Goal: Transaction & Acquisition: Purchase product/service

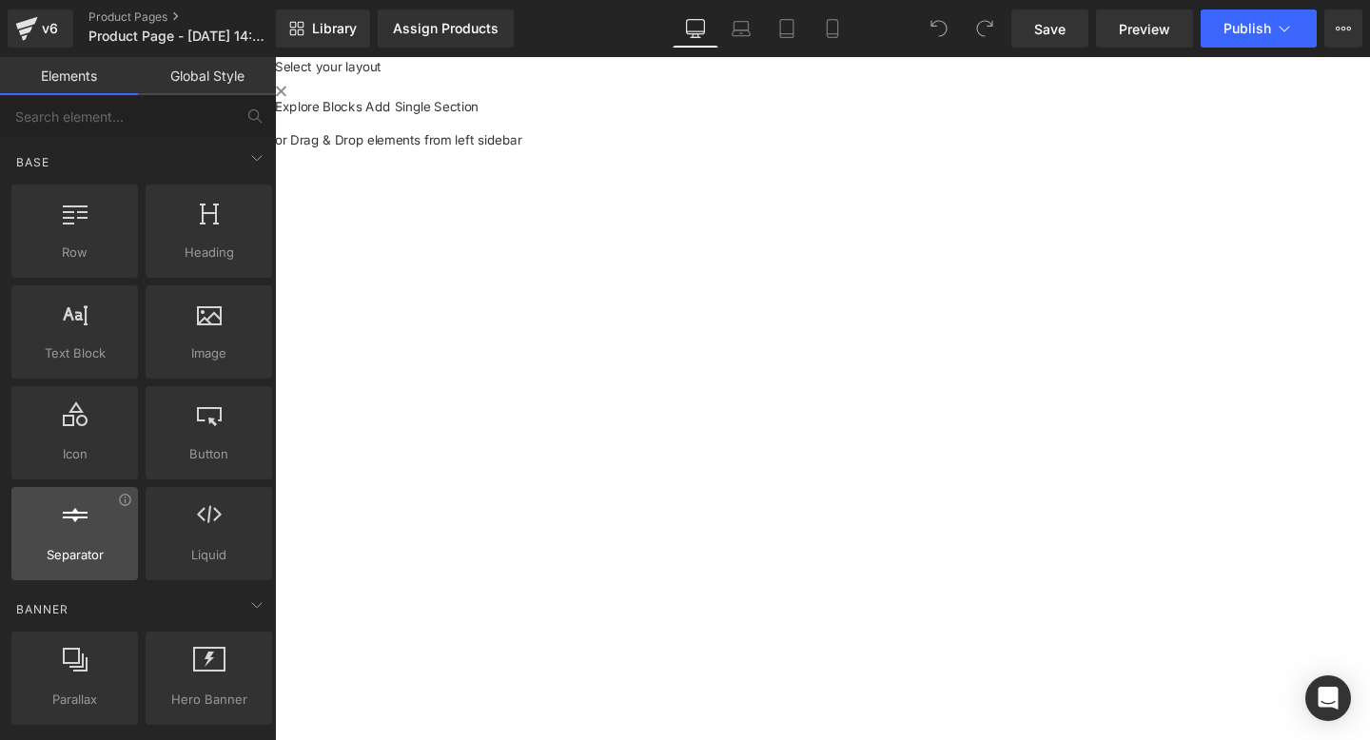
scroll to position [264, 0]
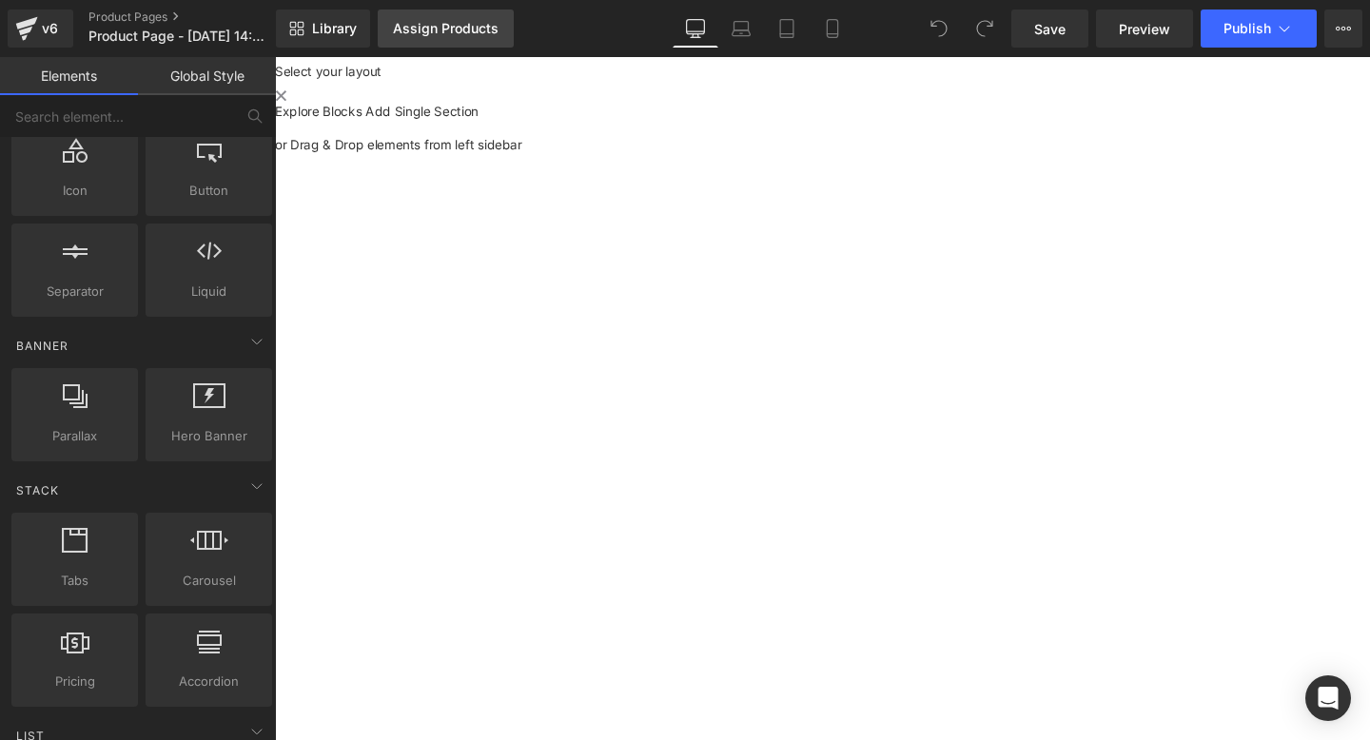
click at [462, 36] on div "Assign Products" at bounding box center [446, 28] width 106 height 15
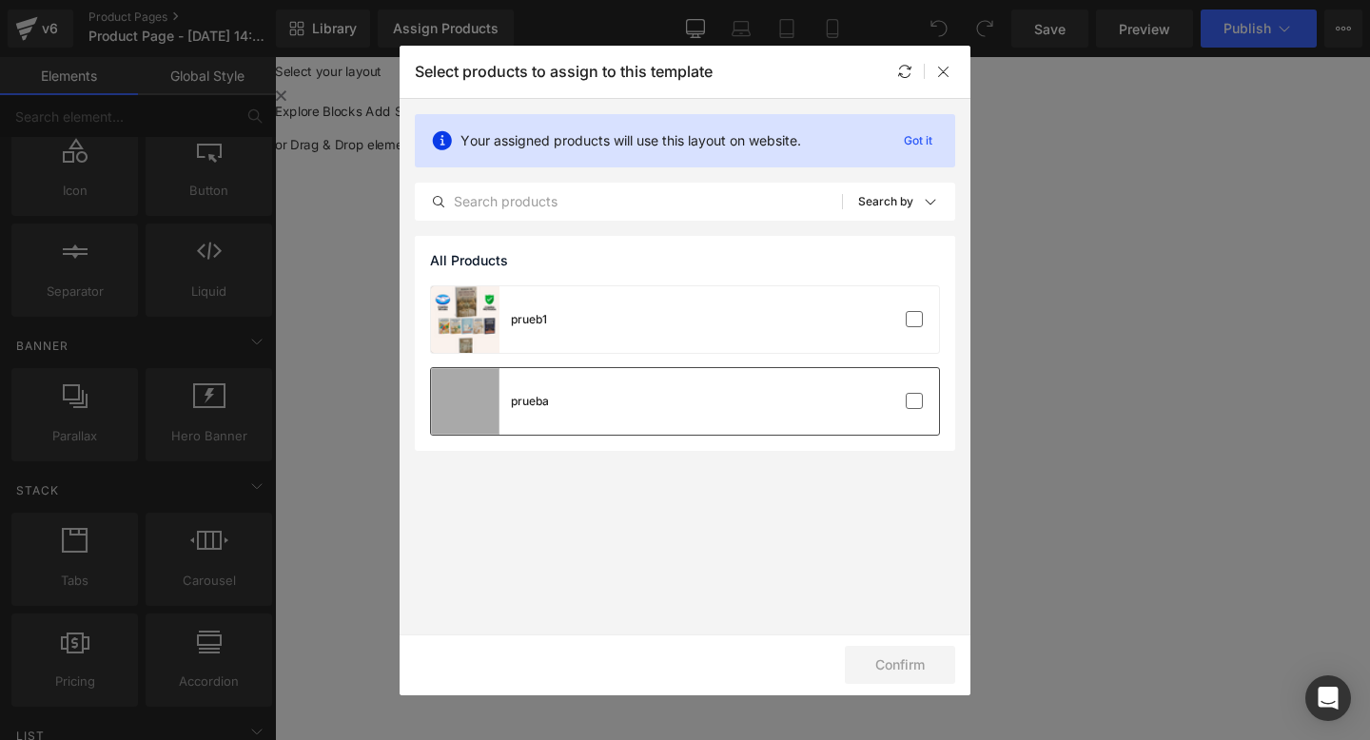
click at [595, 384] on div "prueba" at bounding box center [685, 401] width 508 height 67
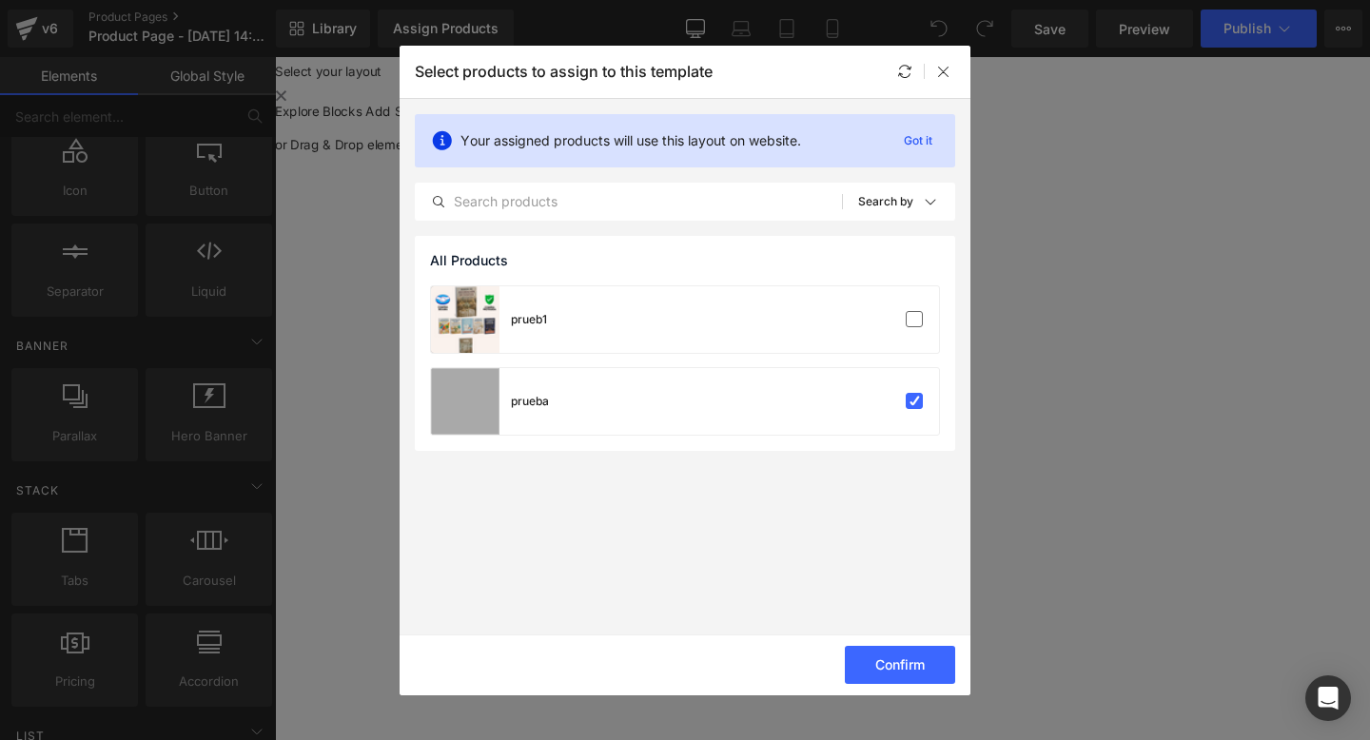
click at [690, 358] on div "prueb1 prueba" at bounding box center [685, 368] width 541 height 166
click at [689, 343] on div "prueb1" at bounding box center [685, 319] width 508 height 67
click at [698, 395] on div "prueba" at bounding box center [685, 401] width 508 height 67
click at [888, 677] on button "Confirm" at bounding box center [900, 665] width 110 height 38
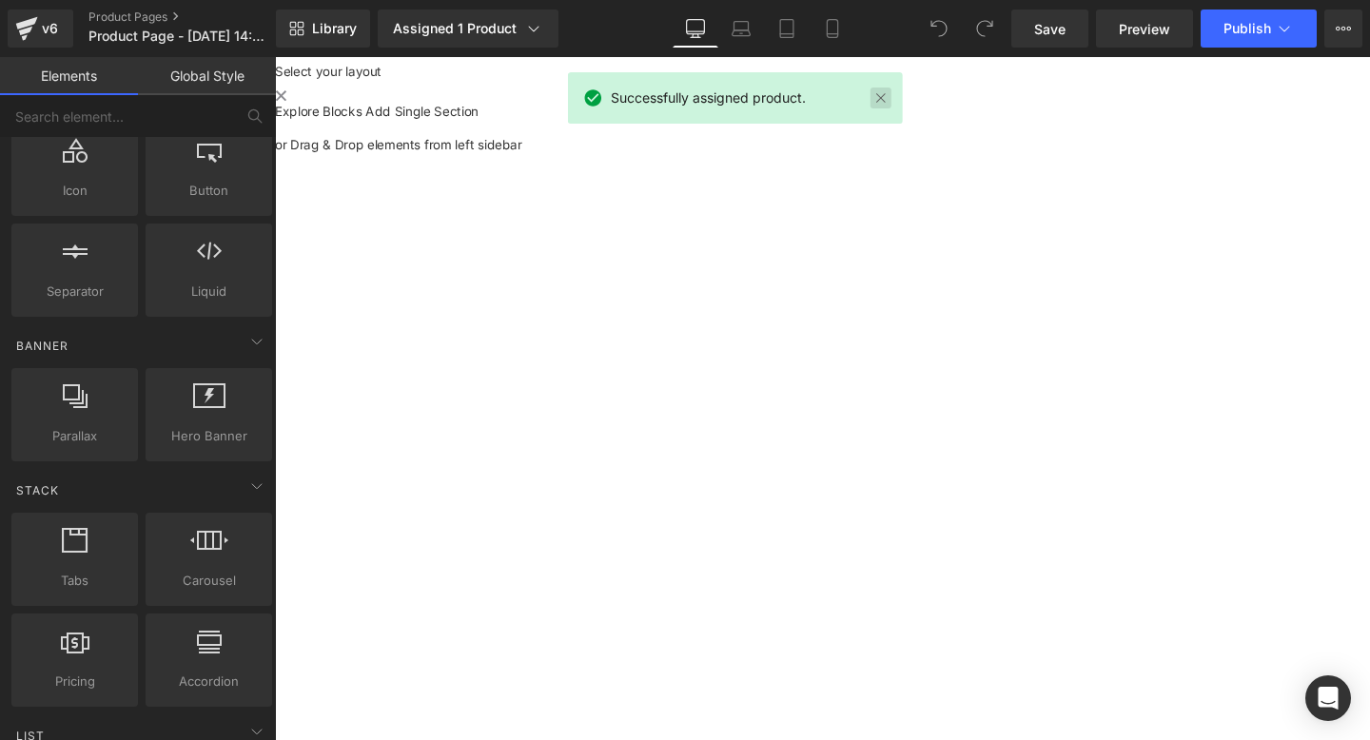
click at [885, 101] on link at bounding box center [881, 98] width 21 height 21
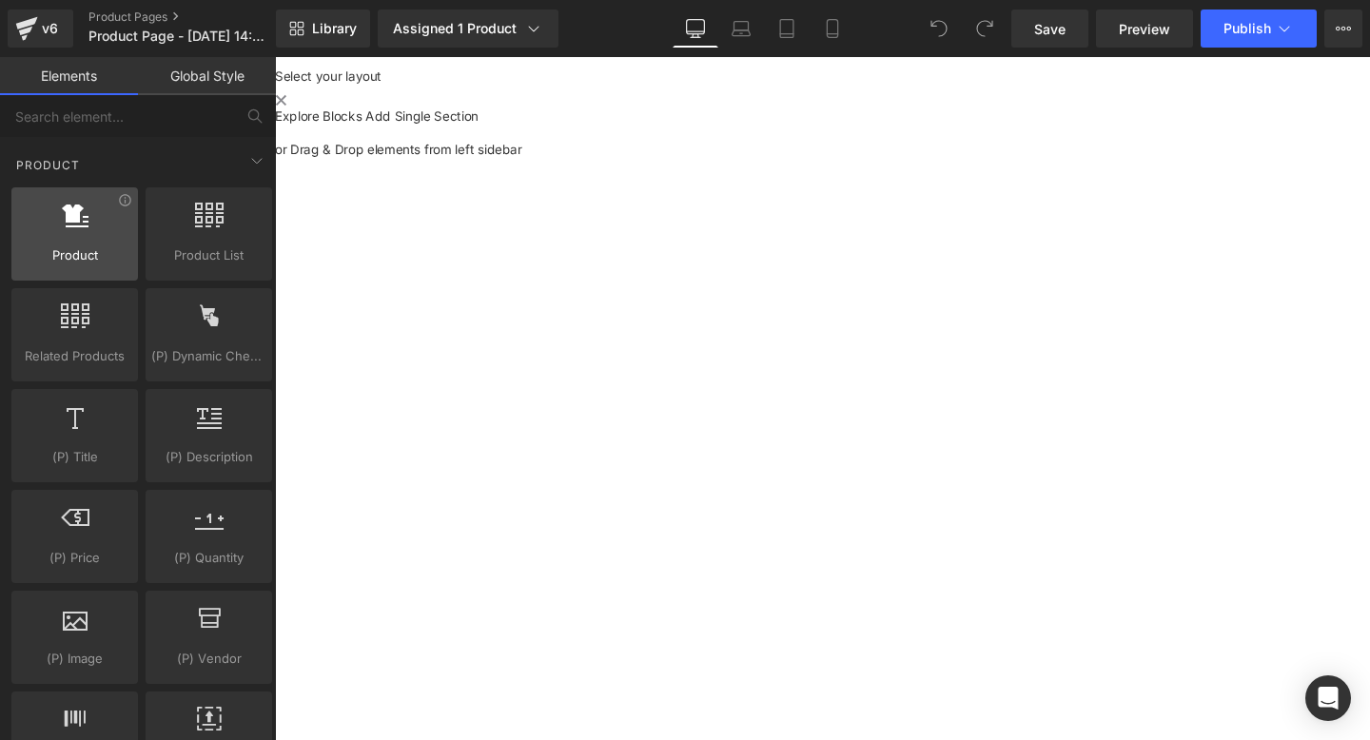
scroll to position [1593, 0]
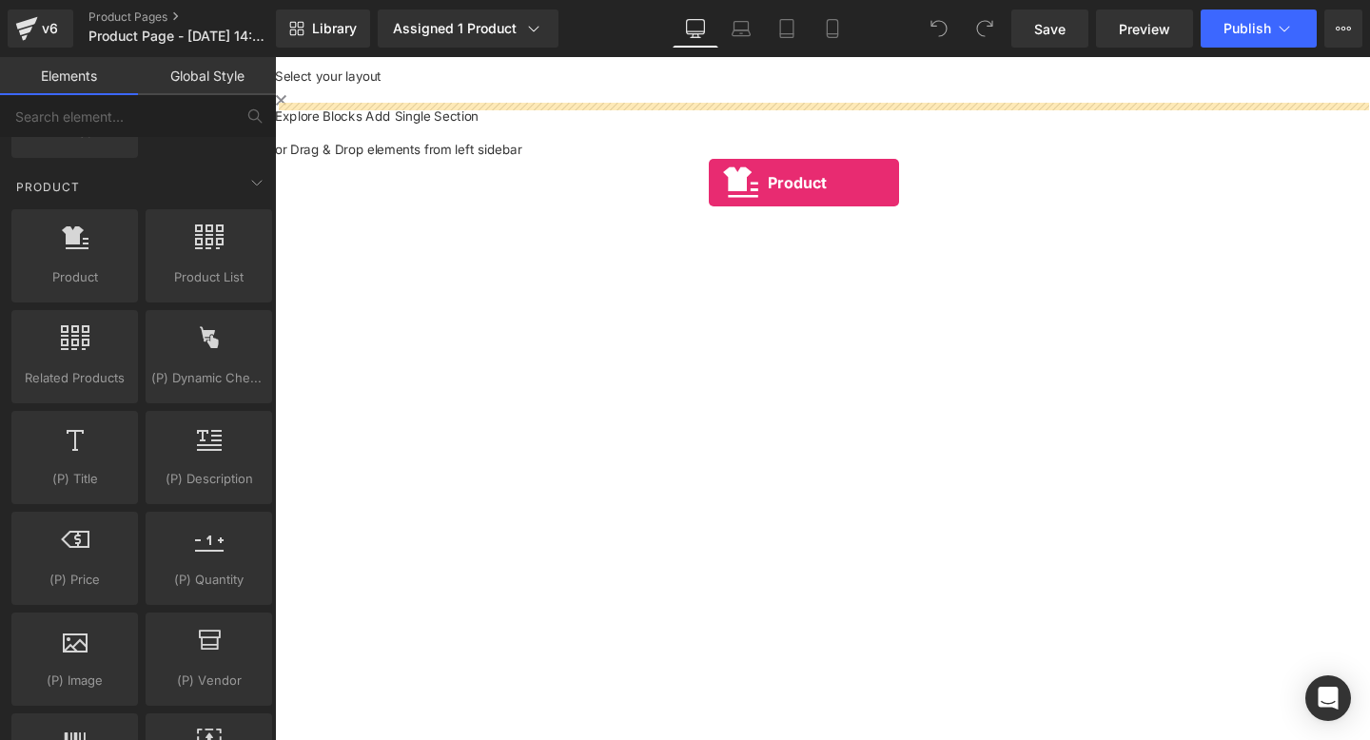
drag, startPoint x: 351, startPoint y: 338, endPoint x: 731, endPoint y: 189, distance: 407.7
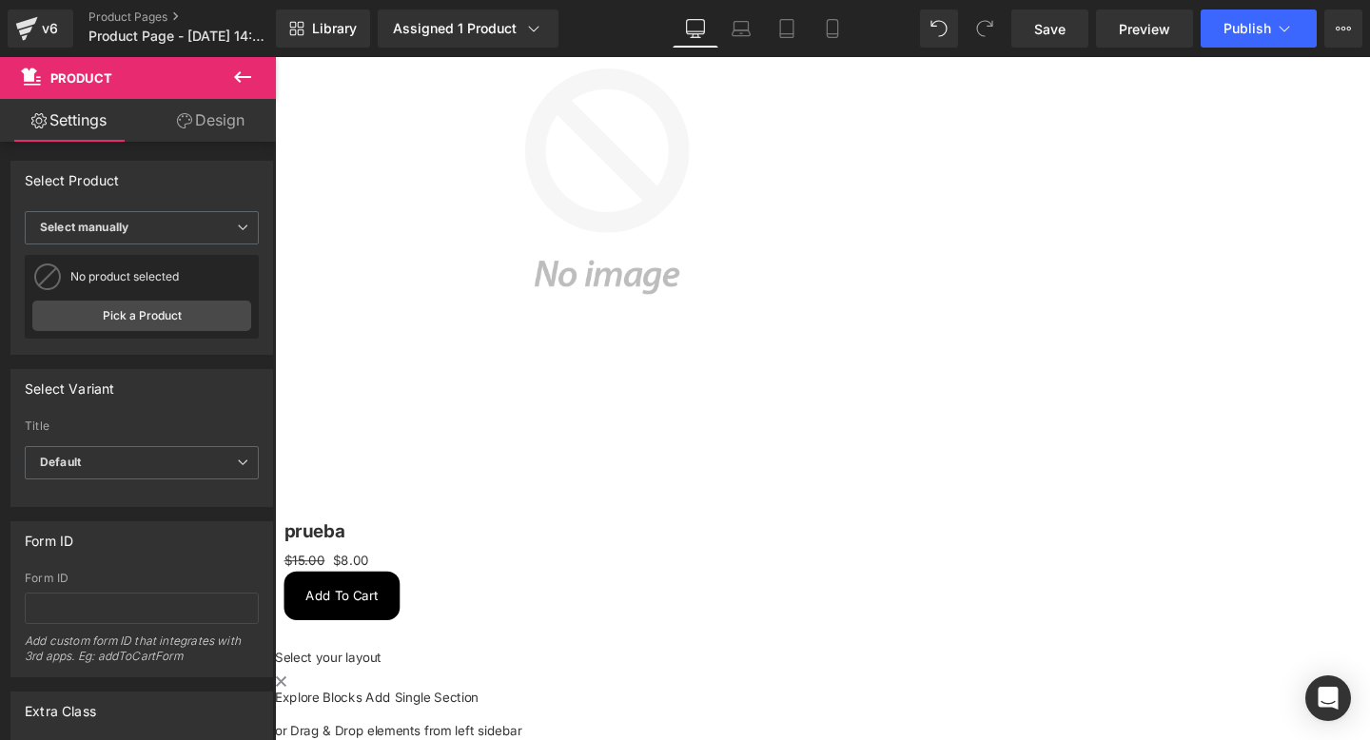
scroll to position [467, 0]
click at [275, 57] on span "(P) Cart Button" at bounding box center [275, 57] width 0 height 0
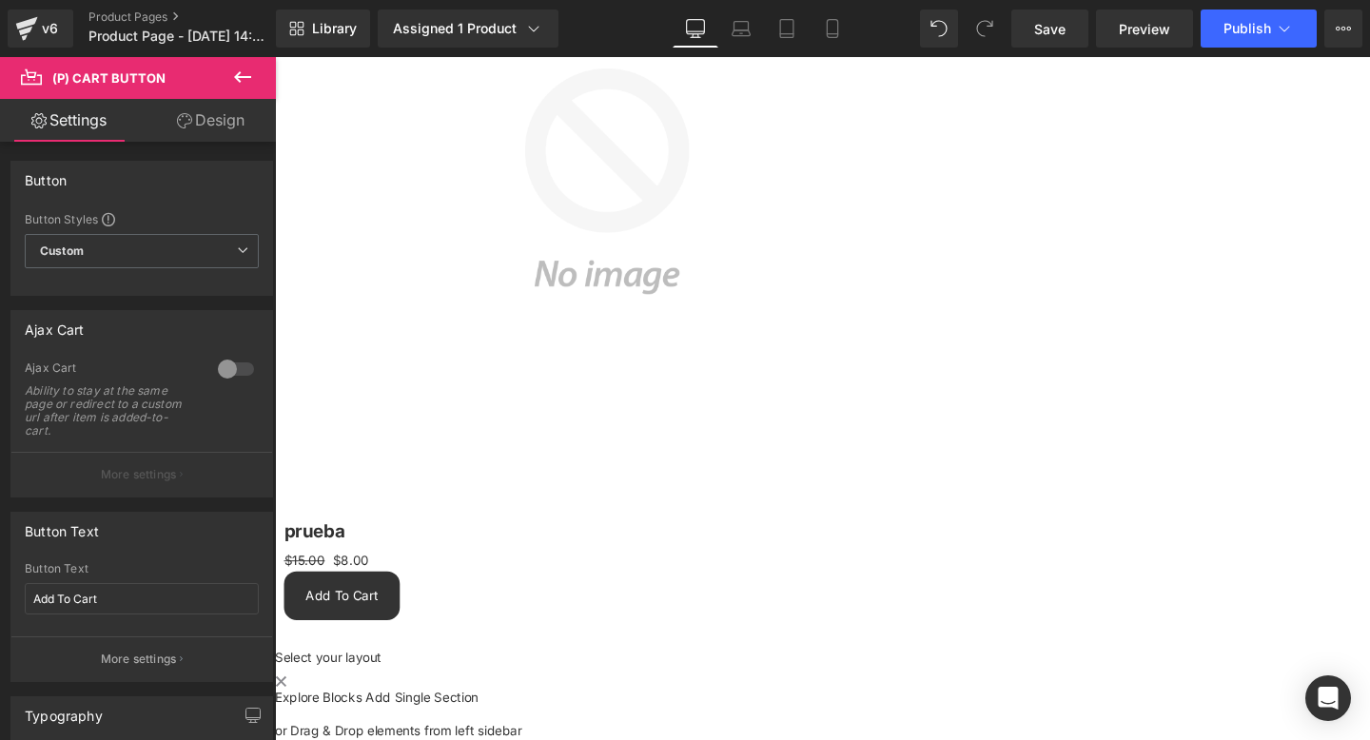
click at [406, 598] on button "Add To Cart" at bounding box center [346, 623] width 122 height 51
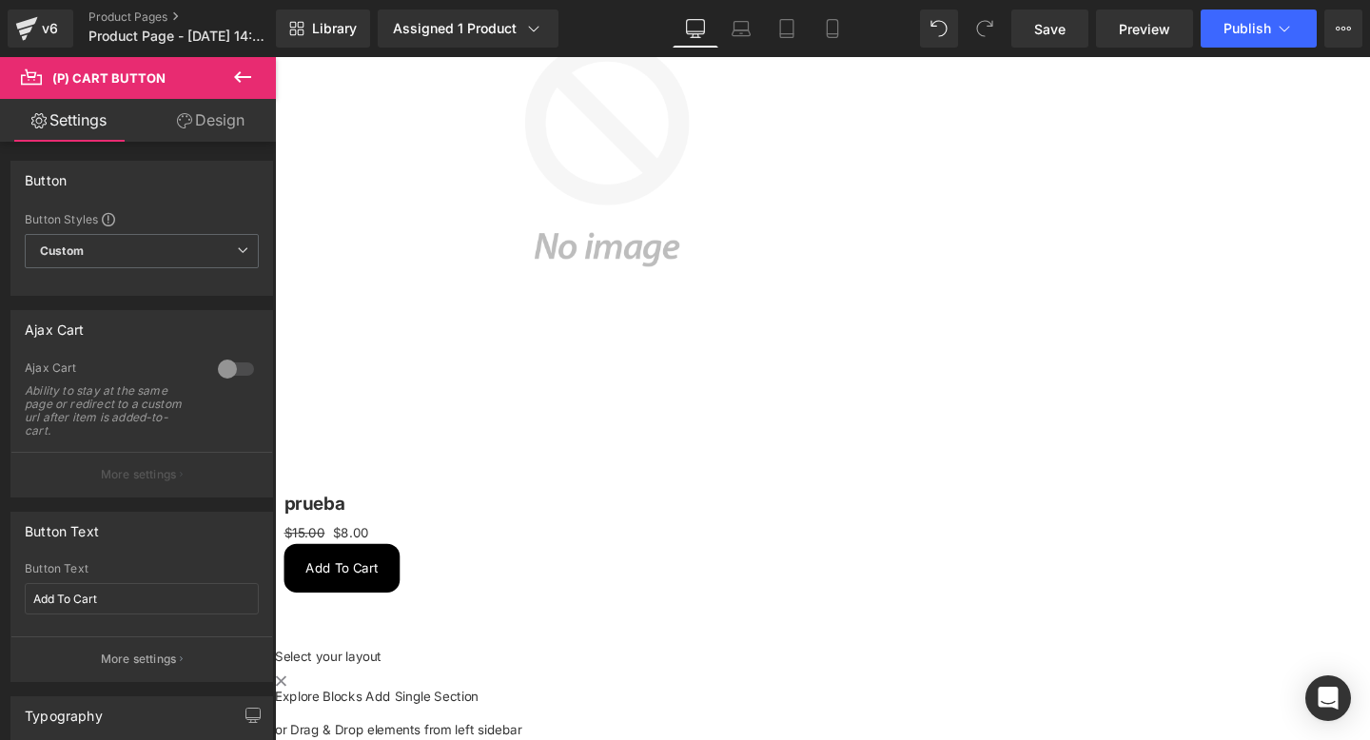
click at [275, 57] on span "(P) Cart Button" at bounding box center [275, 57] width 0 height 0
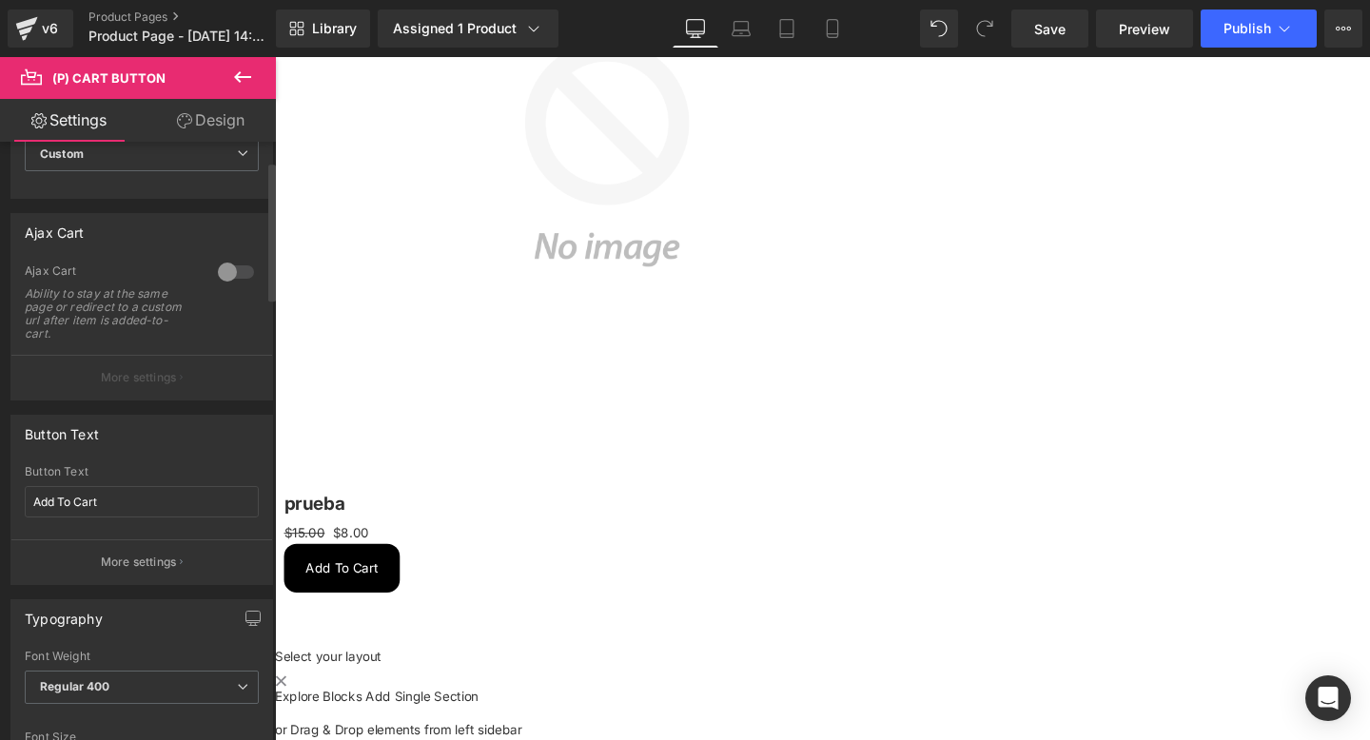
scroll to position [76, 0]
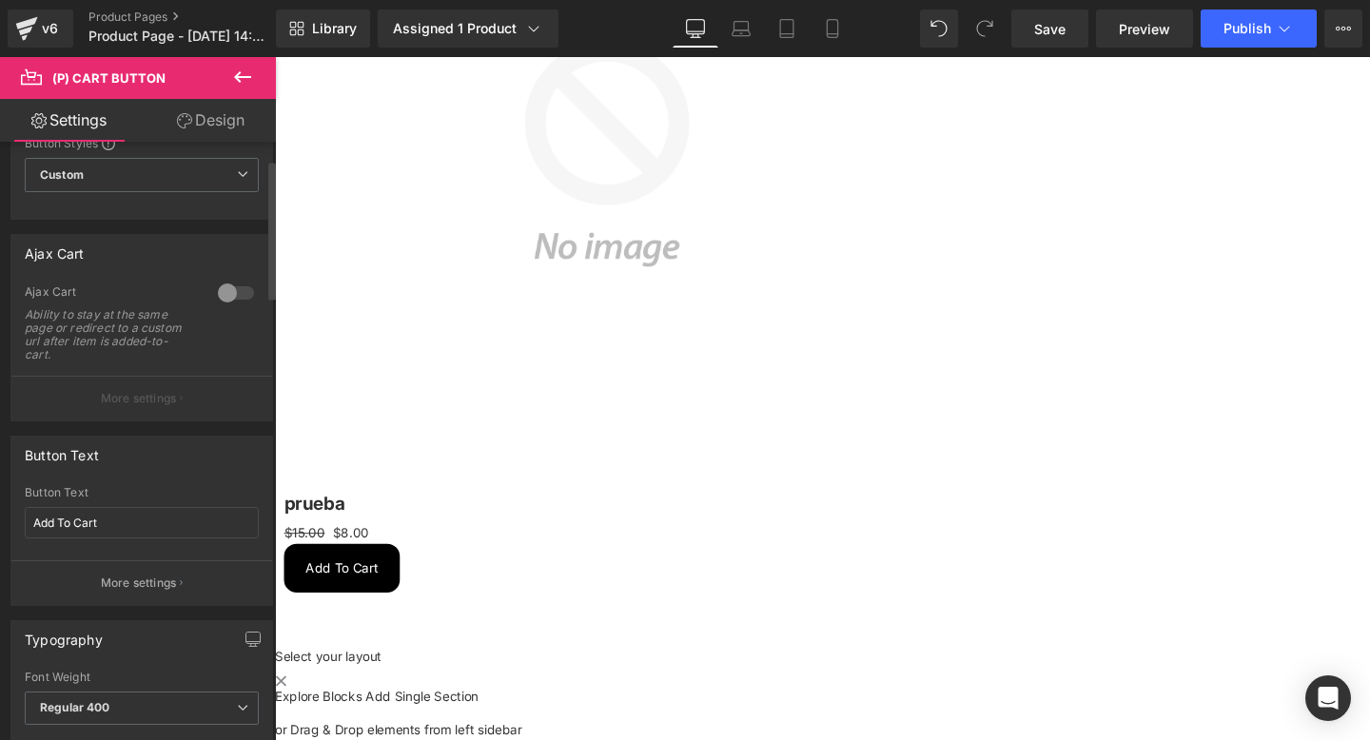
click at [229, 294] on div at bounding box center [236, 293] width 46 height 30
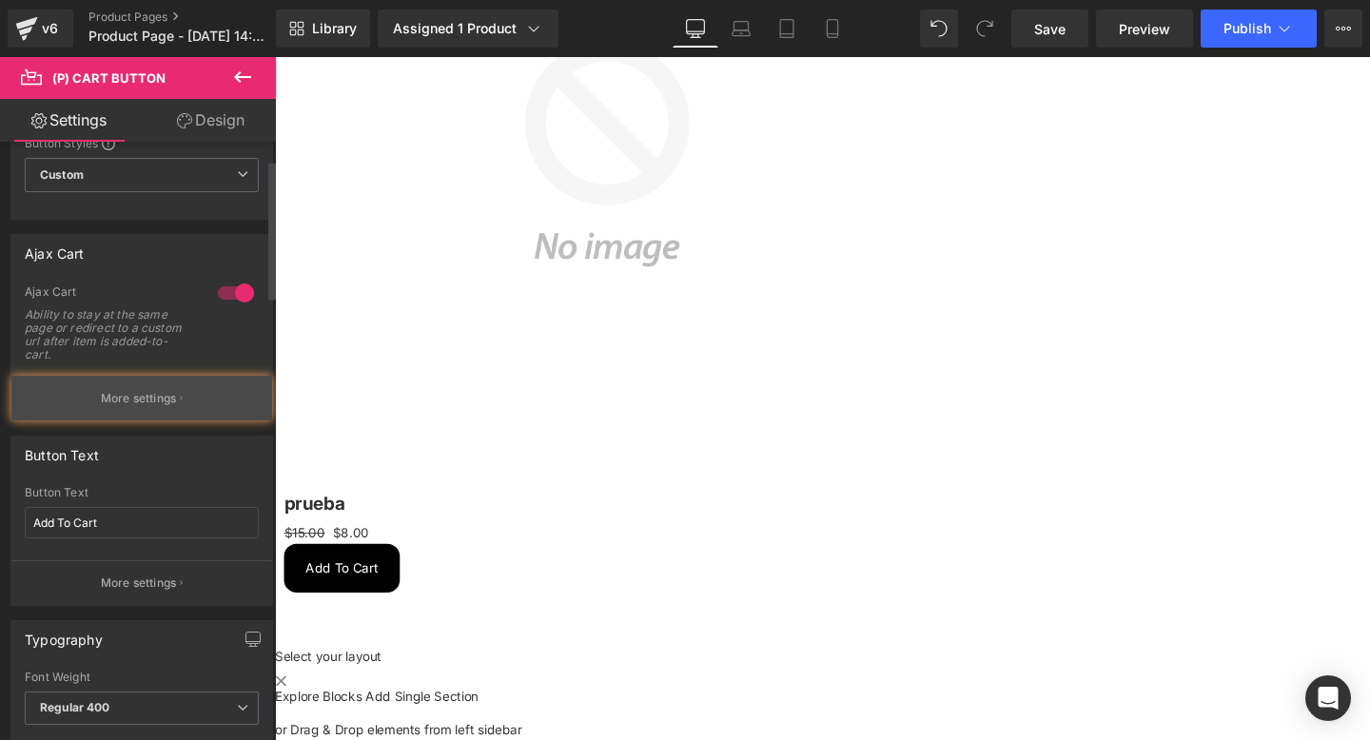
click at [158, 411] on button "More settings" at bounding box center [141, 398] width 261 height 45
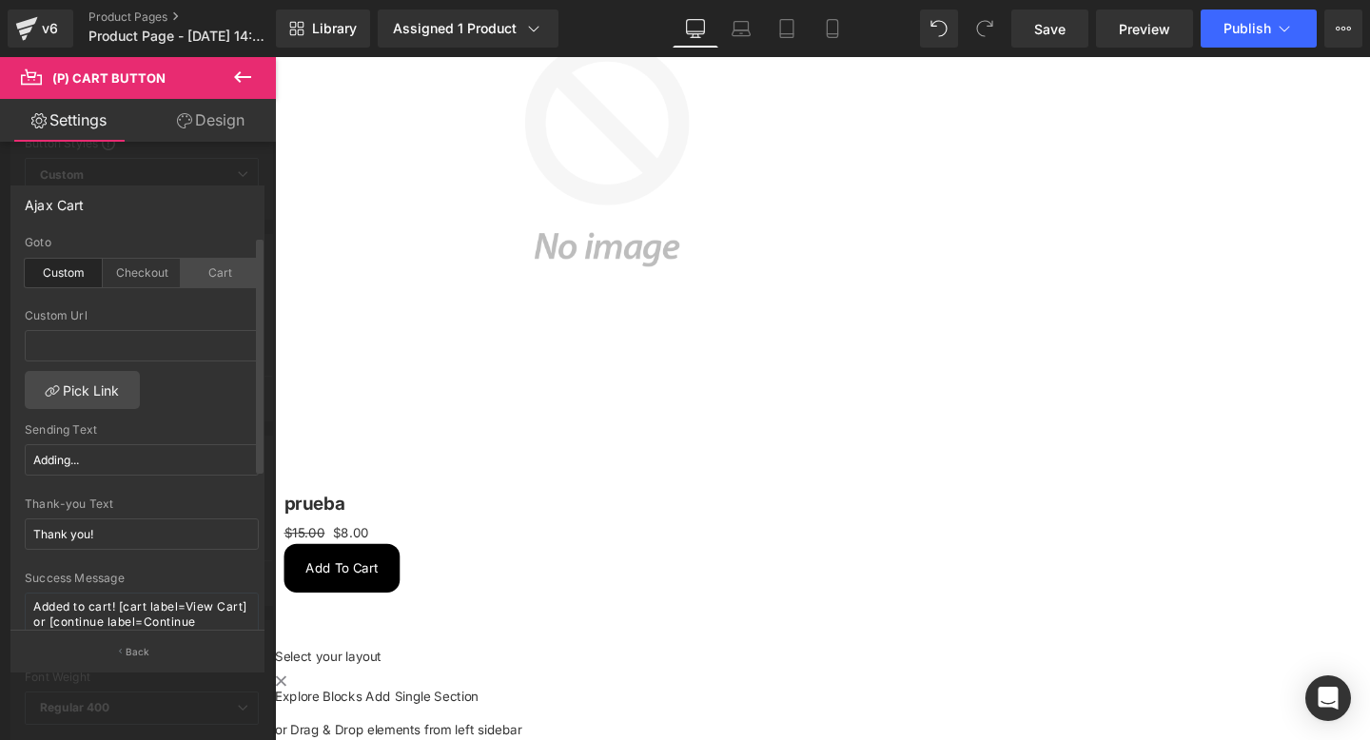
click at [242, 284] on div "Cart" at bounding box center [220, 273] width 78 height 29
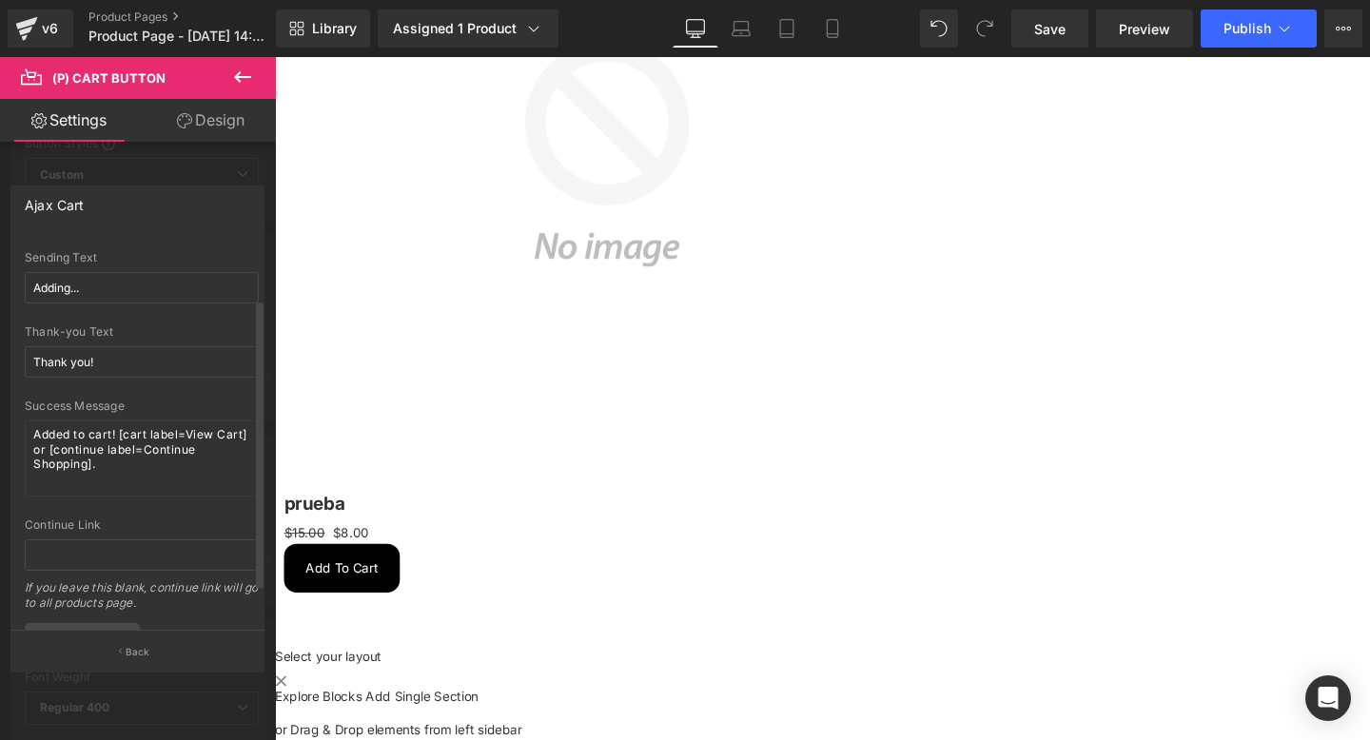
scroll to position [0, 0]
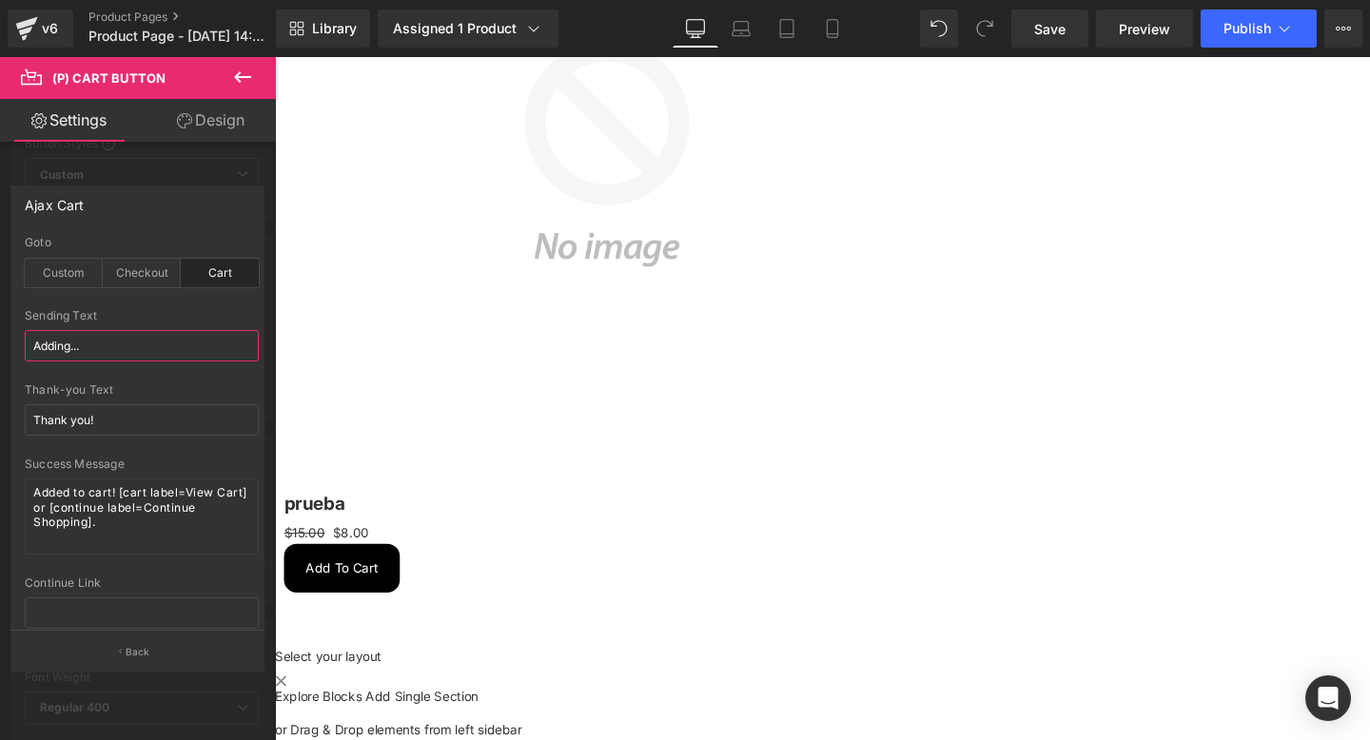
drag, startPoint x: 137, startPoint y: 343, endPoint x: 0, endPoint y: 344, distance: 137.0
click at [0, 344] on div "Ajax Cart cart Goto Custom Checkout Cart Custom Url Pick Link Adding... Sending…" at bounding box center [138, 421] width 276 height 500
click at [453, 288] on body "Liquid Sale Off (P) Image prueba (P) Title $15.00 $8.00 (P) Price Add To Cart (…" at bounding box center [850, 278] width 1151 height 994
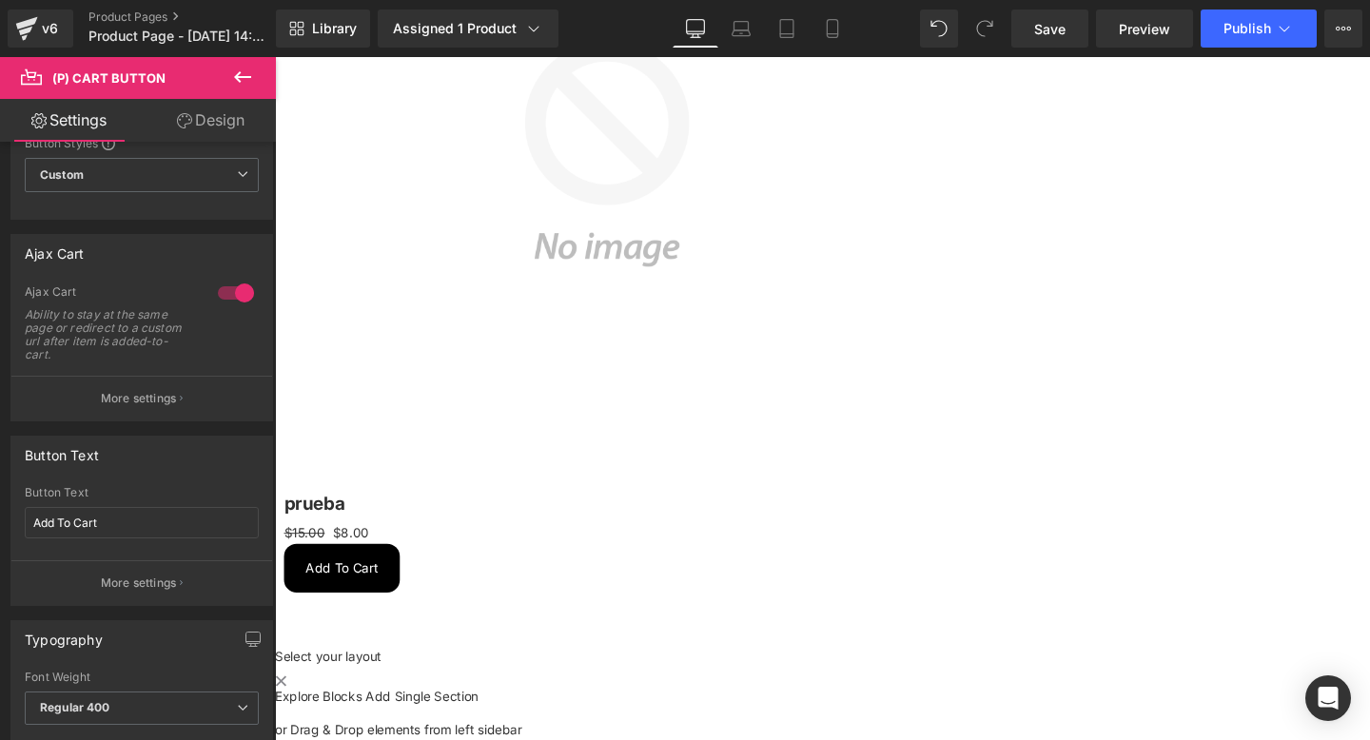
click at [248, 68] on icon at bounding box center [242, 77] width 23 height 23
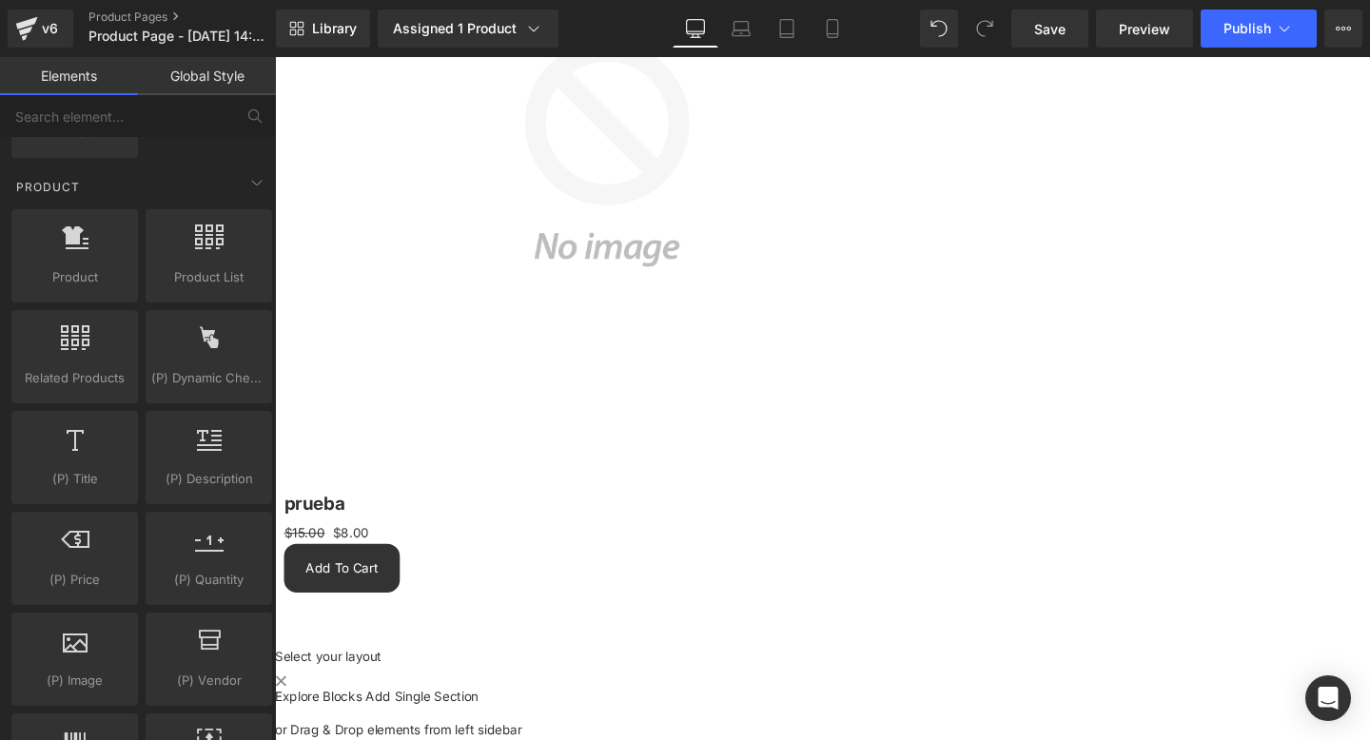
click at [275, 57] on span "(P) Cart Button" at bounding box center [275, 57] width 0 height 0
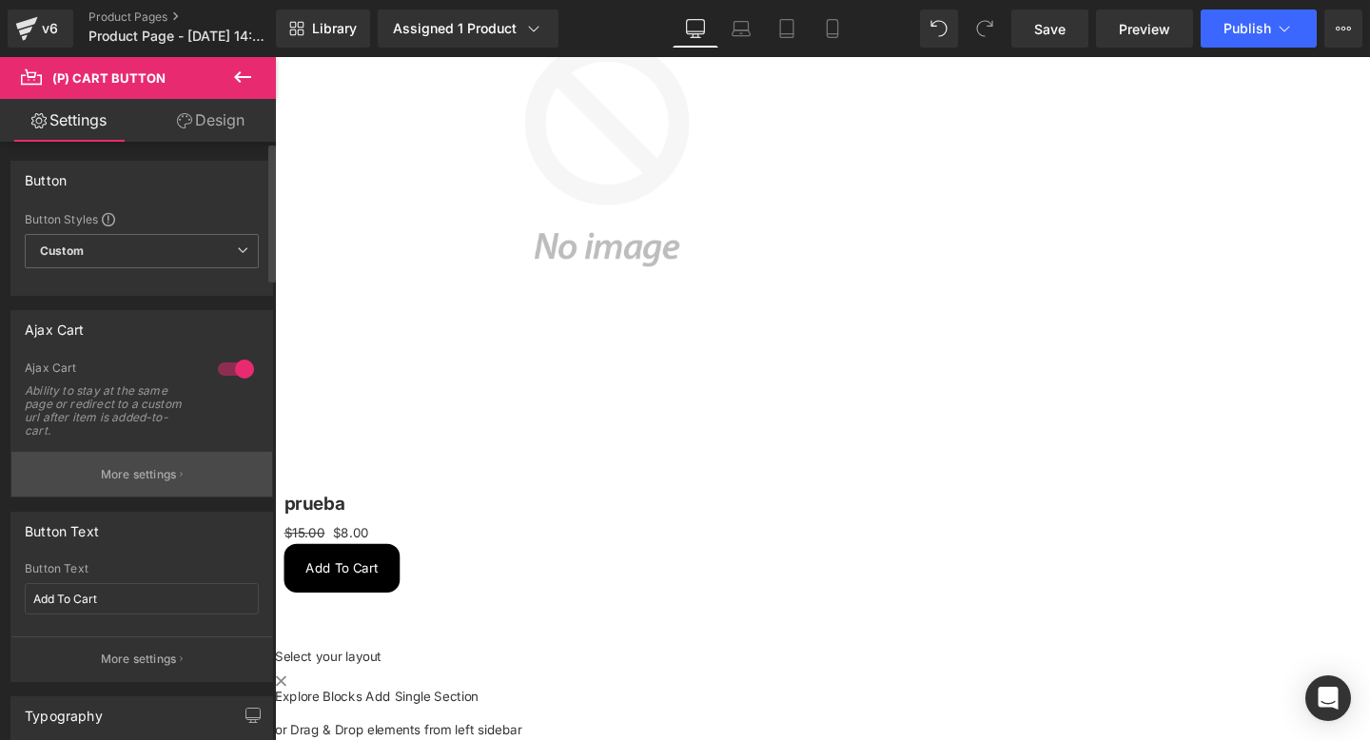
click at [127, 470] on p "More settings" at bounding box center [139, 474] width 76 height 17
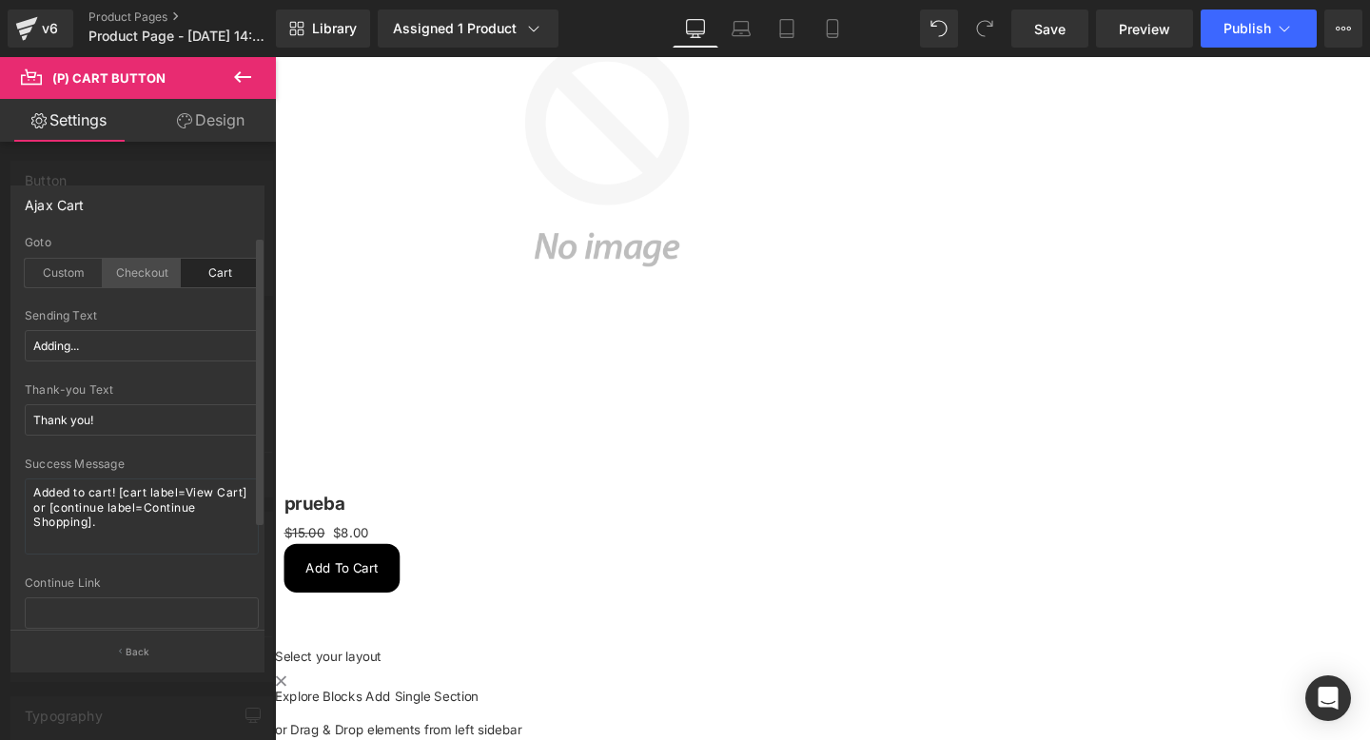
click at [133, 264] on div "Checkout" at bounding box center [142, 273] width 78 height 29
click at [848, 452] on body "Liquid Sale Off (P) Image prueba (P) Title $15.00 $8.00 (P) Price Add To Cart (…" at bounding box center [850, 278] width 1151 height 994
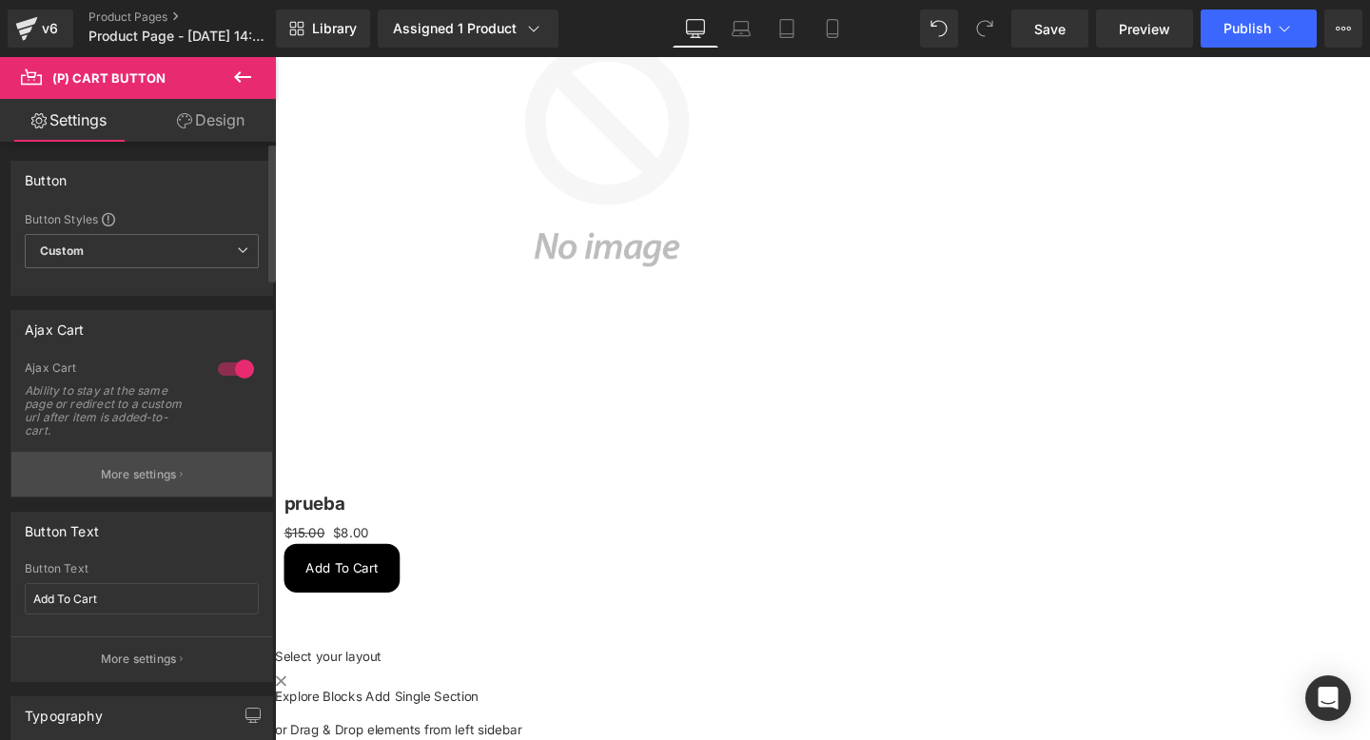
click at [154, 473] on p "More settings" at bounding box center [139, 474] width 76 height 17
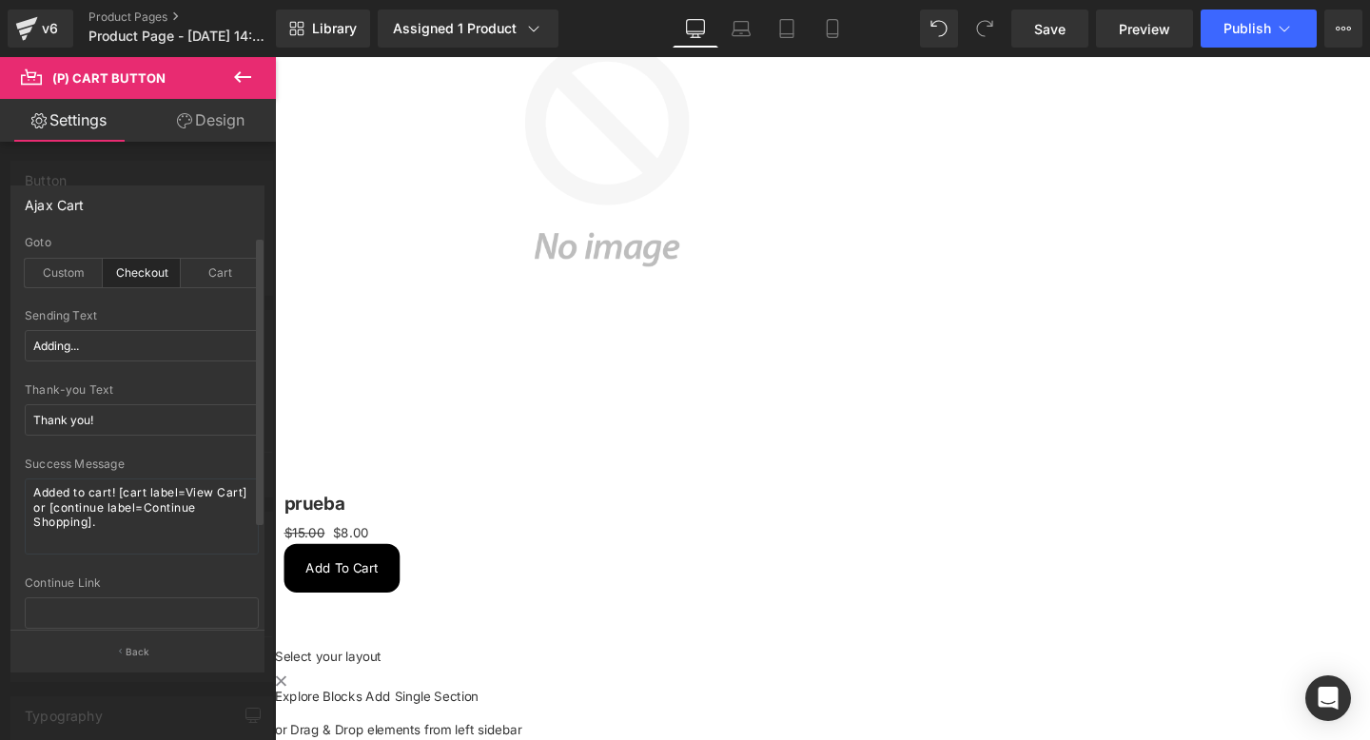
click at [135, 263] on div "Checkout" at bounding box center [142, 273] width 78 height 29
click at [213, 271] on div "Cart" at bounding box center [220, 273] width 78 height 29
click at [215, 261] on div "Cart" at bounding box center [220, 273] width 78 height 29
click at [206, 273] on div "Cart" at bounding box center [220, 273] width 78 height 29
click at [235, 70] on icon at bounding box center [242, 77] width 23 height 23
